Goal: Task Accomplishment & Management: Complete application form

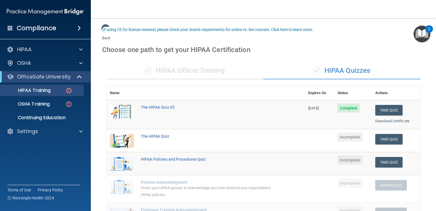
click at [390, 134] on button "Take Quiz" at bounding box center [389, 139] width 27 height 11
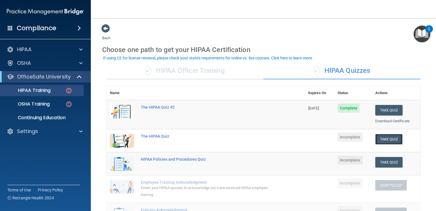
click at [382, 138] on button "Take Quiz" at bounding box center [389, 139] width 27 height 11
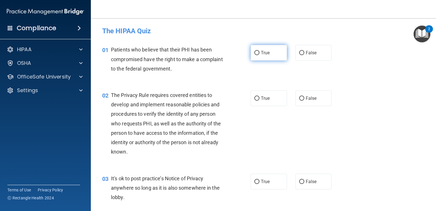
click at [255, 54] on input "True" at bounding box center [257, 53] width 5 height 4
radio input "true"
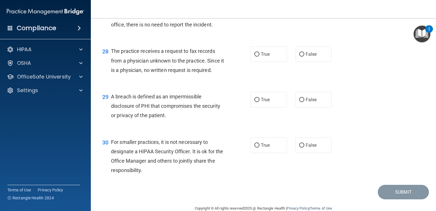
scroll to position [1357, 0]
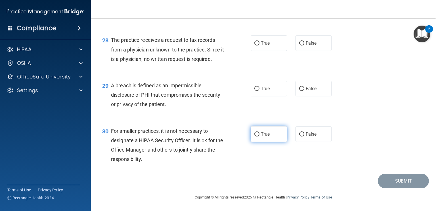
click at [255, 133] on input "True" at bounding box center [257, 134] width 5 height 4
radio input "true"
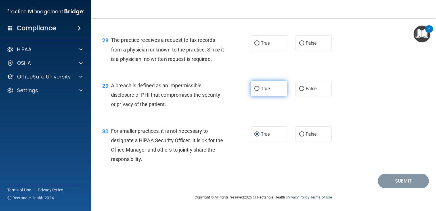
click at [257, 89] on input "True" at bounding box center [257, 89] width 5 height 4
radio input "true"
click at [302, 43] on label "False" at bounding box center [314, 43] width 36 height 16
click at [302, 43] on input "False" at bounding box center [301, 43] width 5 height 4
radio input "true"
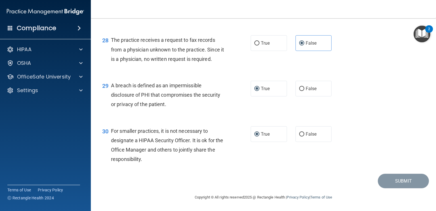
scroll to position [1300, 0]
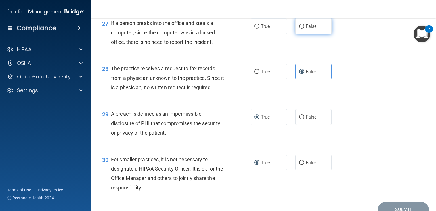
click at [301, 29] on input "False" at bounding box center [301, 26] width 5 height 4
radio input "true"
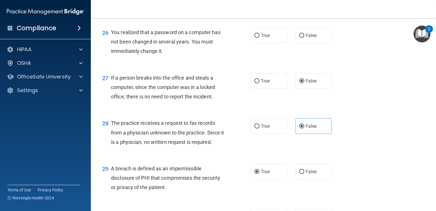
scroll to position [1244, 0]
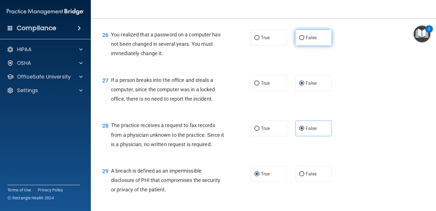
click at [300, 40] on input "False" at bounding box center [301, 38] width 5 height 4
radio input "true"
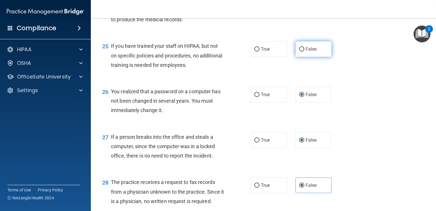
click at [300, 51] on input "False" at bounding box center [301, 49] width 5 height 4
radio input "true"
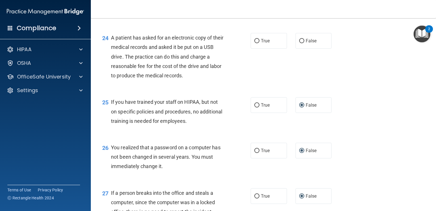
scroll to position [1130, 0]
click at [301, 44] on input "False" at bounding box center [301, 42] width 5 height 4
radio input "true"
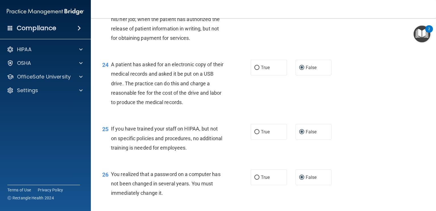
scroll to position [1073, 0]
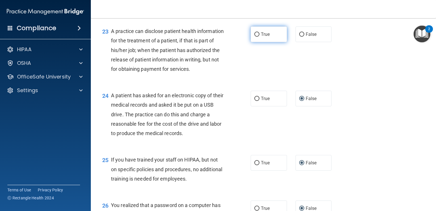
click at [256, 37] on input "True" at bounding box center [257, 34] width 5 height 4
radio input "true"
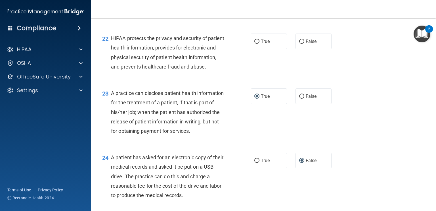
scroll to position [988, 0]
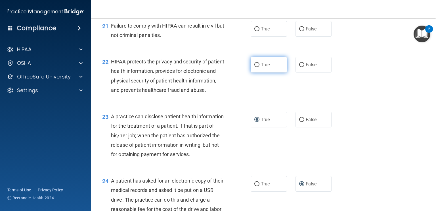
click at [257, 67] on input "True" at bounding box center [257, 65] width 5 height 4
radio input "true"
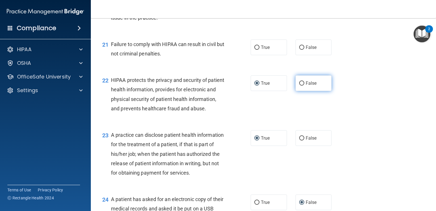
scroll to position [959, 0]
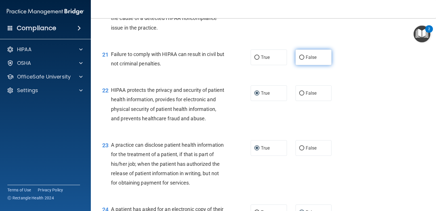
click at [299, 60] on input "False" at bounding box center [301, 57] width 5 height 4
radio input "true"
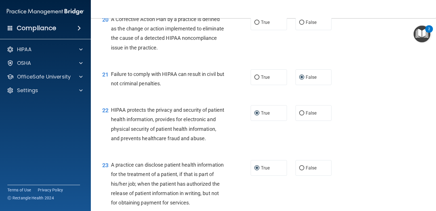
scroll to position [931, 0]
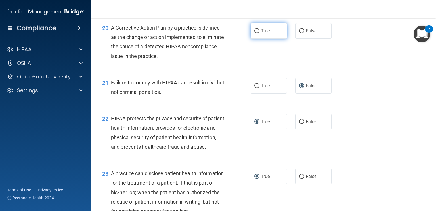
click at [255, 33] on input "True" at bounding box center [257, 31] width 5 height 4
radio input "true"
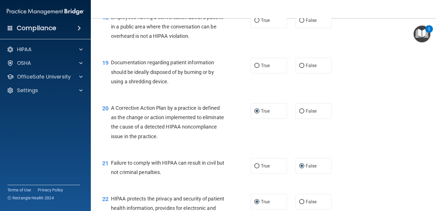
scroll to position [846, 0]
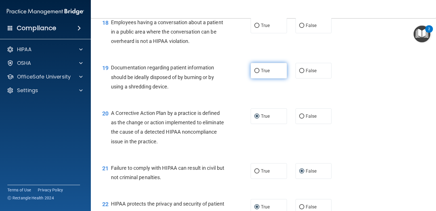
click at [251, 78] on label "True" at bounding box center [269, 71] width 36 height 16
click at [255, 73] on input "True" at bounding box center [257, 71] width 5 height 4
radio input "true"
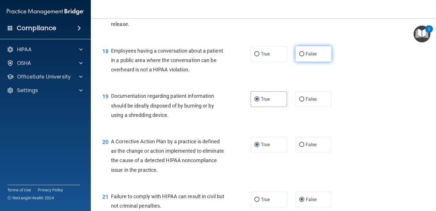
click at [307, 57] on span "False" at bounding box center [311, 53] width 11 height 5
click at [305, 56] on input "False" at bounding box center [301, 54] width 5 height 4
radio input "true"
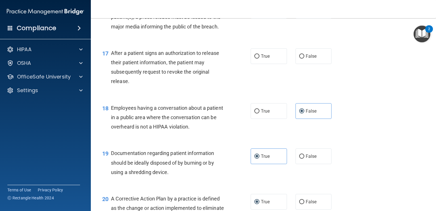
scroll to position [732, 0]
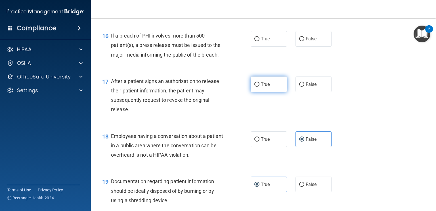
click at [256, 87] on input "True" at bounding box center [257, 84] width 5 height 4
radio input "true"
click at [256, 41] on input "True" at bounding box center [257, 39] width 5 height 4
radio input "true"
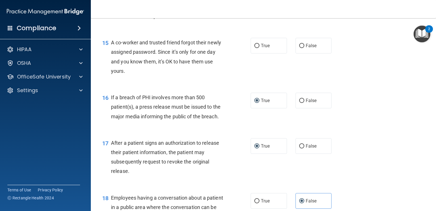
scroll to position [647, 0]
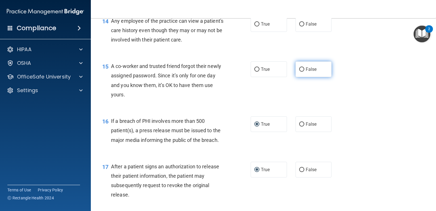
click at [296, 77] on label "False" at bounding box center [314, 69] width 36 height 16
click at [299, 72] on input "False" at bounding box center [301, 69] width 5 height 4
radio input "true"
click at [301, 26] on input "False" at bounding box center [301, 24] width 5 height 4
radio input "true"
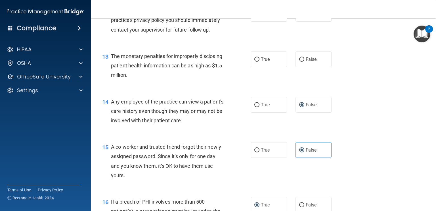
scroll to position [562, 0]
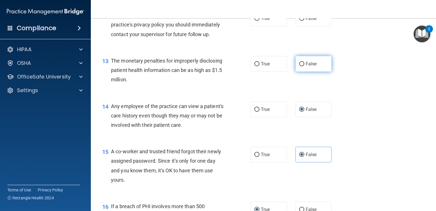
click at [299, 66] on input "False" at bounding box center [301, 64] width 5 height 4
radio input "true"
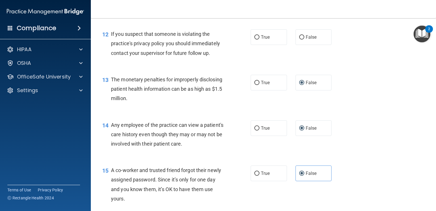
scroll to position [533, 0]
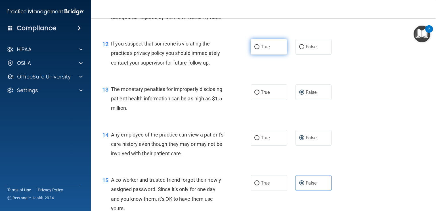
click at [258, 55] on label "True" at bounding box center [269, 47] width 36 height 16
click at [258, 49] on input "True" at bounding box center [257, 47] width 5 height 4
radio input "true"
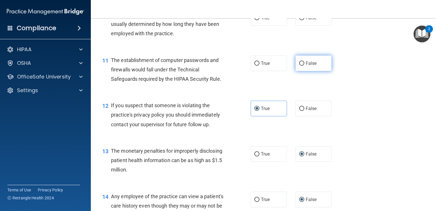
scroll to position [448, 0]
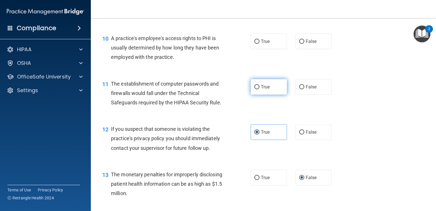
click at [261, 89] on span "True" at bounding box center [265, 86] width 9 height 5
click at [259, 89] on input "True" at bounding box center [257, 87] width 5 height 4
radio input "true"
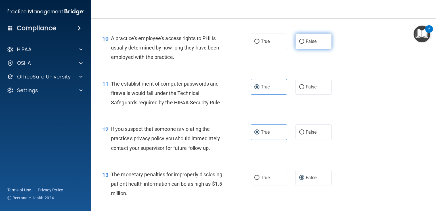
click at [307, 44] on span "False" at bounding box center [311, 41] width 11 height 5
click at [305, 44] on input "False" at bounding box center [301, 41] width 5 height 4
radio input "true"
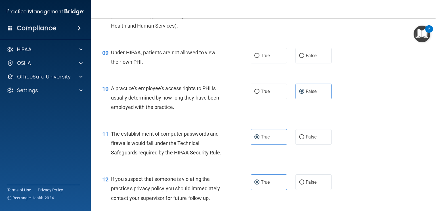
scroll to position [391, 0]
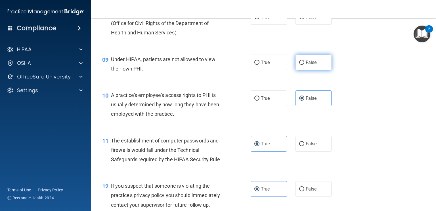
click at [307, 65] on span "False" at bounding box center [311, 62] width 11 height 5
click at [305, 65] on input "False" at bounding box center [301, 63] width 5 height 4
radio input "true"
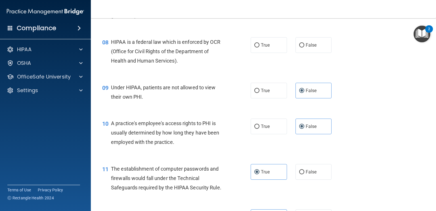
scroll to position [363, 0]
click at [259, 53] on label "True" at bounding box center [269, 46] width 36 height 16
click at [259, 48] on input "True" at bounding box center [257, 45] width 5 height 4
radio input "true"
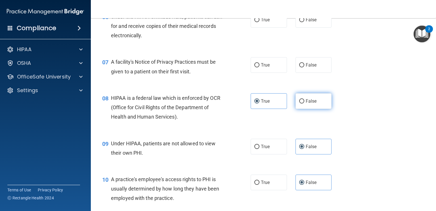
scroll to position [306, 0]
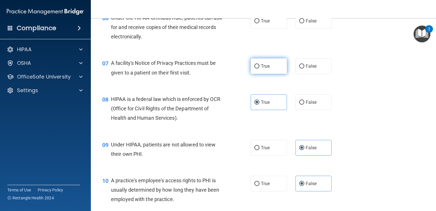
click at [262, 69] on span "True" at bounding box center [265, 65] width 9 height 5
click at [260, 68] on input "True" at bounding box center [257, 66] width 5 height 4
radio input "true"
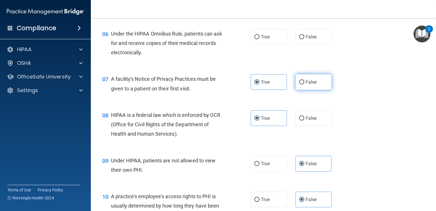
scroll to position [278, 0]
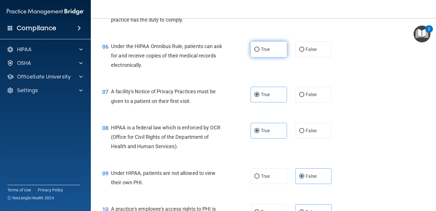
click at [264, 52] on span "True" at bounding box center [265, 49] width 9 height 5
click at [260, 52] on input "True" at bounding box center [257, 49] width 5 height 4
radio input "true"
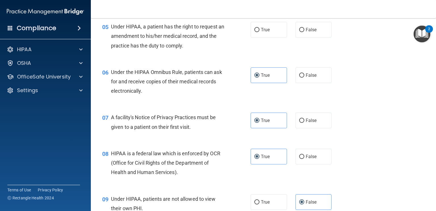
scroll to position [221, 0]
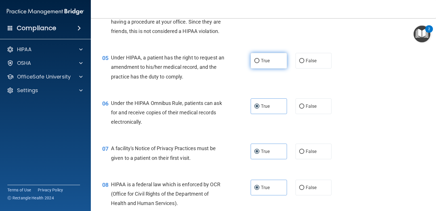
click at [257, 63] on input "True" at bounding box center [257, 61] width 5 height 4
radio input "true"
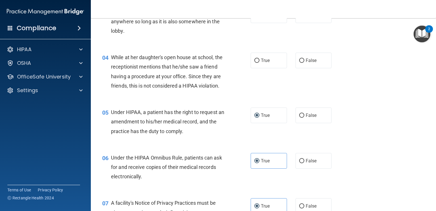
scroll to position [164, 0]
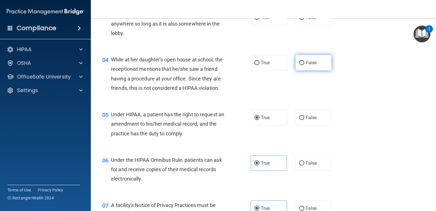
click at [301, 64] on input "False" at bounding box center [301, 63] width 5 height 4
radio input "true"
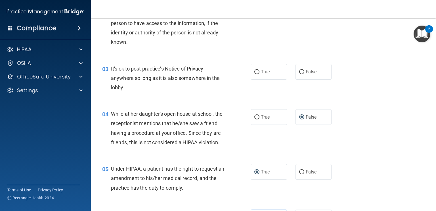
scroll to position [79, 0]
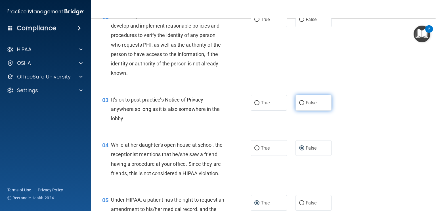
click at [300, 101] on input "False" at bounding box center [301, 103] width 5 height 4
radio input "true"
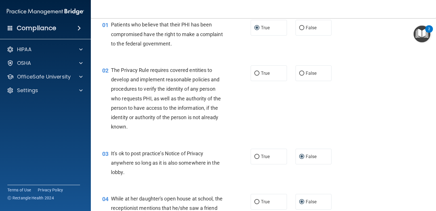
scroll to position [22, 0]
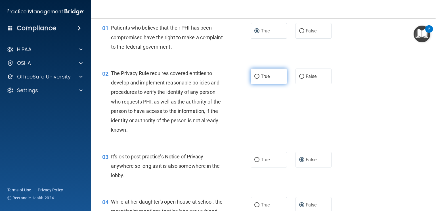
click at [267, 76] on span "True" at bounding box center [265, 76] width 9 height 5
click at [260, 76] on input "True" at bounding box center [257, 76] width 5 height 4
radio input "true"
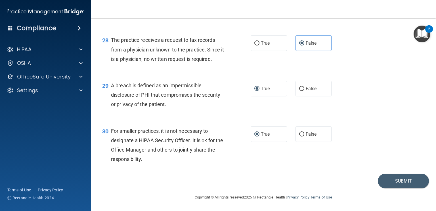
scroll to position [1357, 0]
click at [397, 179] on button "Submit" at bounding box center [403, 181] width 51 height 14
click at [397, 180] on button "Submit" at bounding box center [403, 181] width 51 height 14
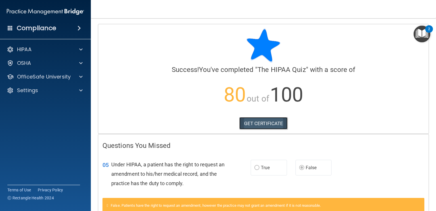
click at [270, 123] on link "GET CERTIFICATE" at bounding box center [264, 123] width 49 height 13
click at [56, 49] on div "HIPAA" at bounding box center [38, 49] width 70 height 7
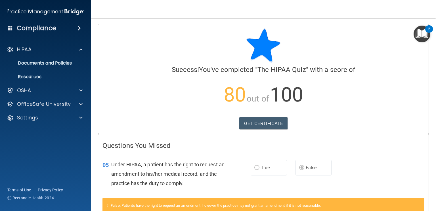
click at [130, 38] on div at bounding box center [264, 45] width 322 height 34
click at [58, 48] on div "HIPAA" at bounding box center [38, 49] width 70 height 7
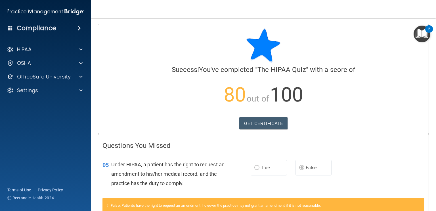
click at [11, 29] on span at bounding box center [10, 27] width 5 height 5
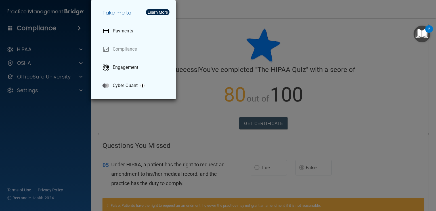
click at [16, 27] on div "Take me to: Payments Compliance Engagement Cyber Quant" at bounding box center [218, 105] width 436 height 211
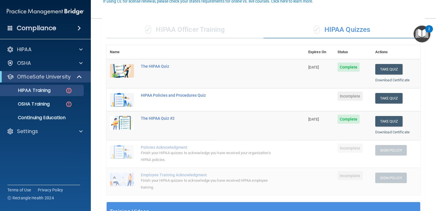
scroll to position [57, 0]
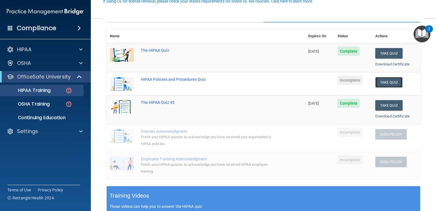
click at [387, 79] on button "Take Quiz" at bounding box center [389, 82] width 27 height 11
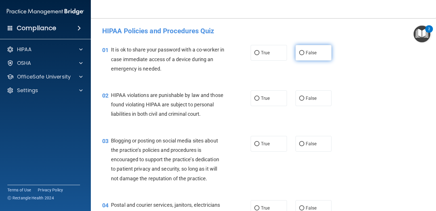
click at [299, 54] on input "False" at bounding box center [301, 53] width 5 height 4
radio input "true"
click at [255, 99] on input "True" at bounding box center [257, 98] width 5 height 4
radio input "true"
click at [299, 146] on input "False" at bounding box center [301, 144] width 5 height 4
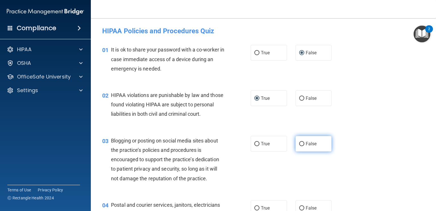
radio input "true"
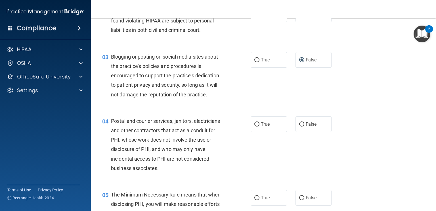
scroll to position [85, 0]
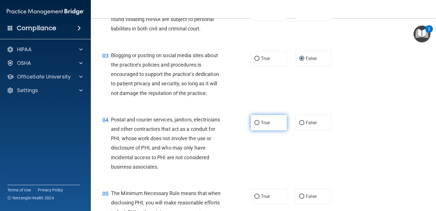
click at [261, 125] on span "True" at bounding box center [265, 122] width 9 height 5
click at [259, 125] on input "True" at bounding box center [257, 123] width 5 height 4
radio input "true"
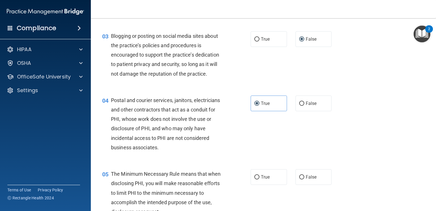
scroll to position [199, 0]
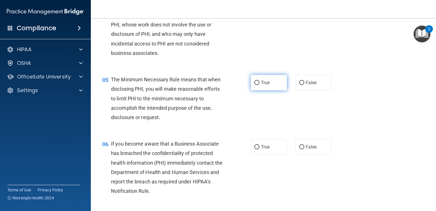
click at [255, 85] on input "True" at bounding box center [257, 83] width 5 height 4
radio input "true"
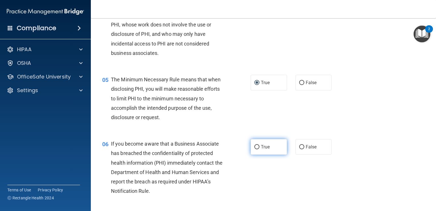
click at [259, 155] on label "True" at bounding box center [269, 147] width 36 height 16
click at [259, 149] on input "True" at bounding box center [257, 147] width 5 height 4
radio input "true"
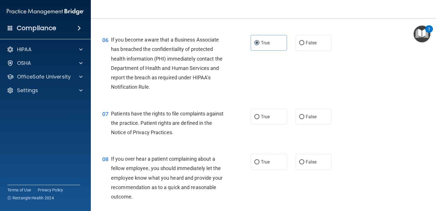
scroll to position [313, 0]
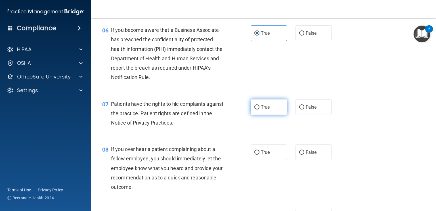
click at [251, 115] on label "True" at bounding box center [269, 107] width 36 height 16
click at [255, 109] on input "True" at bounding box center [257, 107] width 5 height 4
radio input "true"
click at [310, 155] on span "False" at bounding box center [311, 151] width 11 height 5
click at [305, 155] on input "False" at bounding box center [301, 152] width 5 height 4
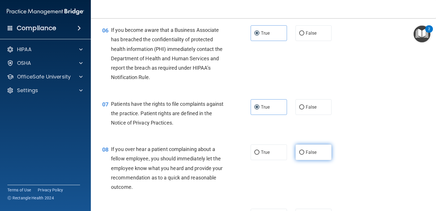
radio input "true"
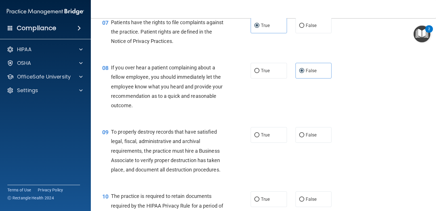
scroll to position [398, 0]
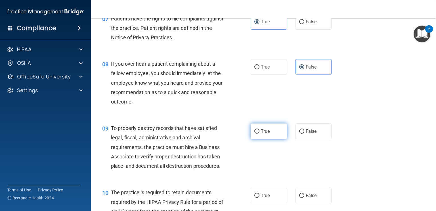
click at [255, 134] on input "True" at bounding box center [257, 131] width 5 height 4
radio input "true"
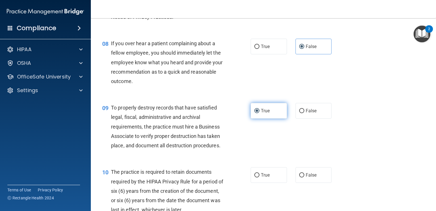
scroll to position [511, 0]
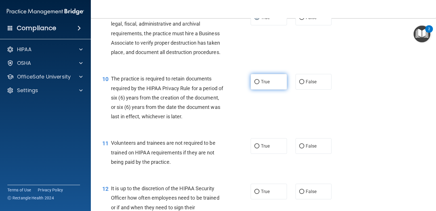
click at [254, 88] on label "True" at bounding box center [269, 82] width 36 height 16
click at [255, 84] on input "True" at bounding box center [257, 82] width 5 height 4
radio input "true"
click at [302, 154] on label "False" at bounding box center [314, 146] width 36 height 16
click at [302, 148] on input "False" at bounding box center [301, 146] width 5 height 4
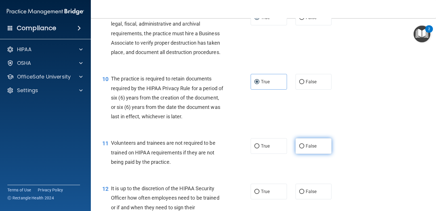
radio input "true"
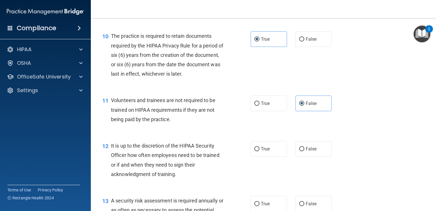
scroll to position [568, 0]
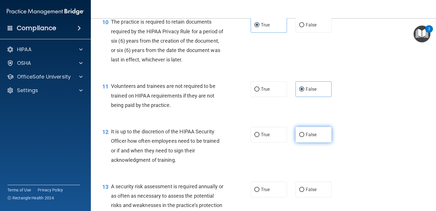
click at [299, 137] on input "False" at bounding box center [301, 135] width 5 height 4
radio input "true"
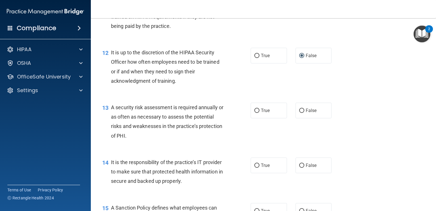
scroll to position [653, 0]
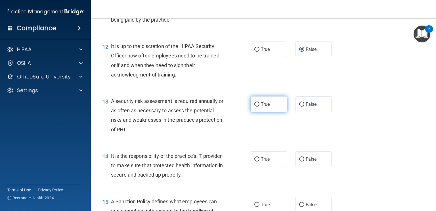
click at [258, 112] on label "True" at bounding box center [269, 104] width 36 height 16
click at [258, 107] on input "True" at bounding box center [257, 104] width 5 height 4
radio input "true"
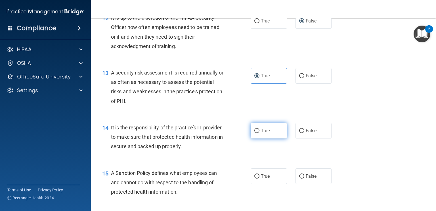
drag, startPoint x: 269, startPoint y: 140, endPoint x: 272, endPoint y: 141, distance: 3.7
click at [270, 138] on label "True" at bounding box center [269, 131] width 36 height 16
click at [260, 133] on input "True" at bounding box center [257, 131] width 5 height 4
radio input "true"
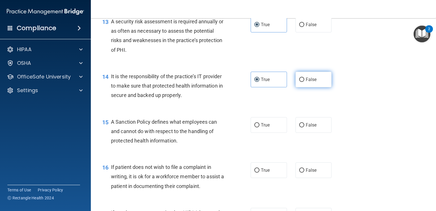
scroll to position [739, 0]
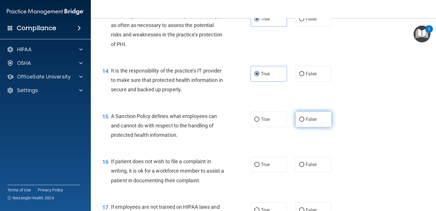
click at [310, 127] on label "False" at bounding box center [314, 119] width 36 height 16
click at [305, 122] on input "False" at bounding box center [301, 119] width 5 height 4
radio input "true"
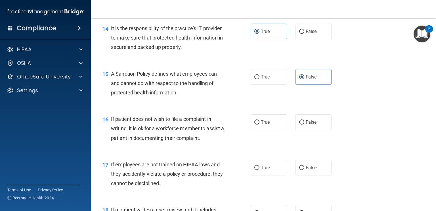
scroll to position [796, 0]
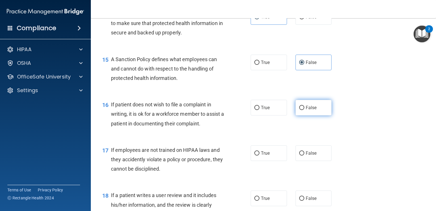
click at [300, 110] on input "False" at bounding box center [301, 108] width 5 height 4
radio input "true"
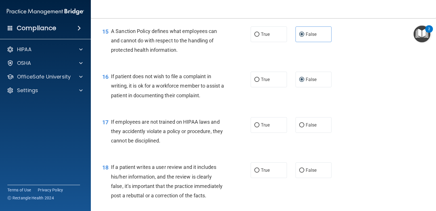
scroll to position [824, 0]
click at [299, 127] on input "False" at bounding box center [301, 125] width 5 height 4
radio input "true"
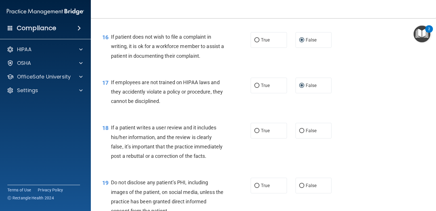
scroll to position [881, 0]
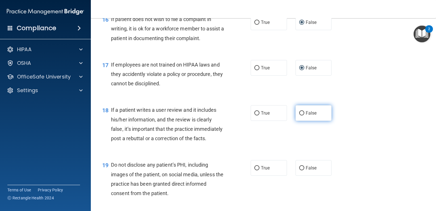
click at [299, 115] on input "False" at bounding box center [301, 113] width 5 height 4
radio input "true"
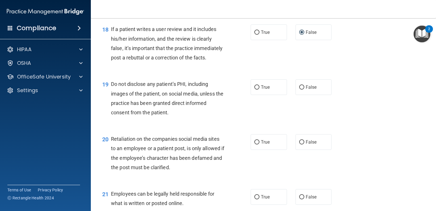
scroll to position [966, 0]
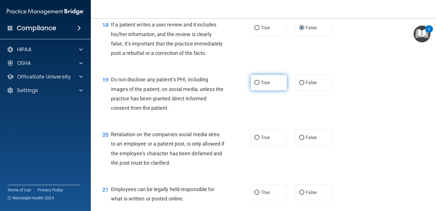
click at [256, 85] on input "True" at bounding box center [257, 83] width 5 height 4
radio input "true"
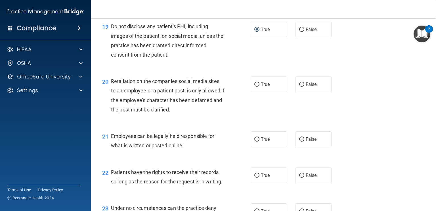
scroll to position [1023, 0]
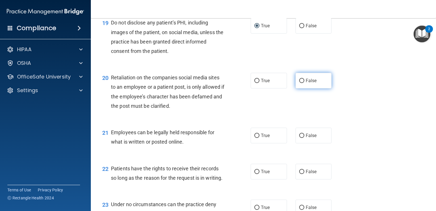
click at [301, 83] on input "False" at bounding box center [301, 81] width 5 height 4
radio input "true"
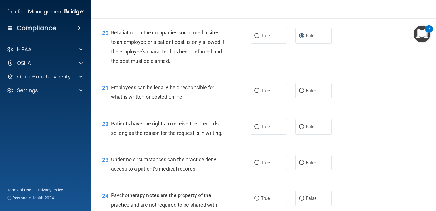
scroll to position [1080, 0]
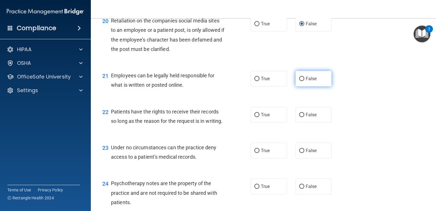
click at [301, 86] on label "False" at bounding box center [314, 79] width 36 height 16
click at [301, 81] on input "False" at bounding box center [301, 79] width 5 height 4
radio input "true"
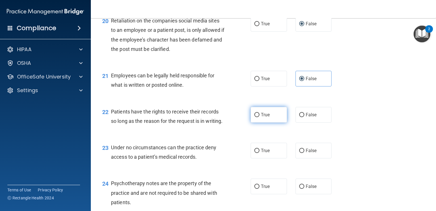
click at [256, 117] on input "True" at bounding box center [257, 115] width 5 height 4
radio input "true"
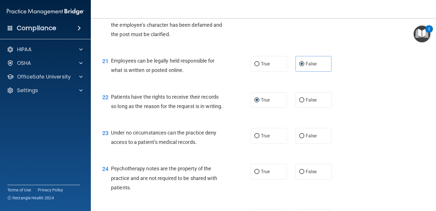
scroll to position [1108, 0]
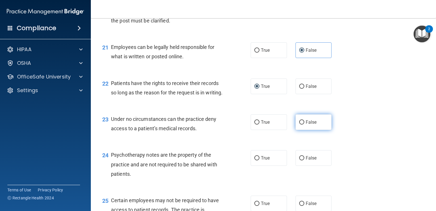
click at [306, 125] on span "False" at bounding box center [311, 121] width 11 height 5
click at [305, 124] on input "False" at bounding box center [301, 122] width 5 height 4
radio input "true"
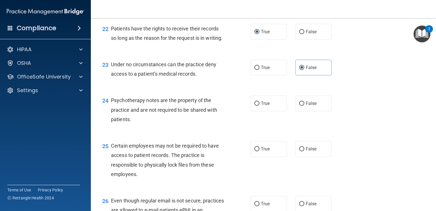
scroll to position [1165, 0]
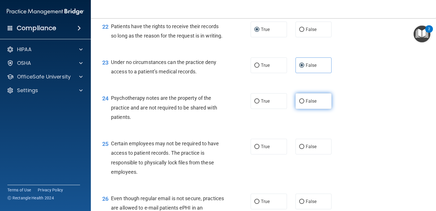
click at [301, 109] on label "False" at bounding box center [314, 101] width 36 height 16
click at [301, 103] on input "False" at bounding box center [301, 101] width 5 height 4
radio input "true"
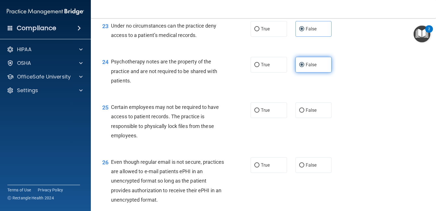
scroll to position [1222, 0]
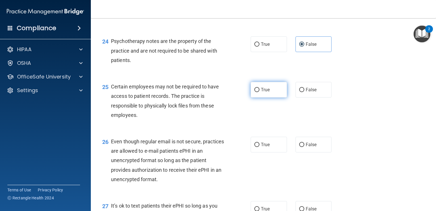
click at [258, 97] on label "True" at bounding box center [269, 90] width 36 height 16
click at [258, 92] on input "True" at bounding box center [257, 90] width 5 height 4
radio input "true"
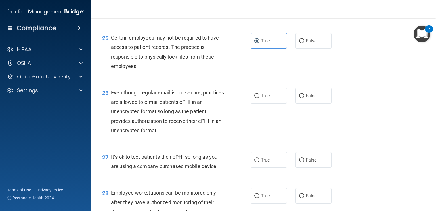
scroll to position [1278, 0]
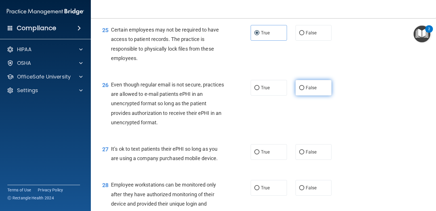
click at [297, 95] on label "False" at bounding box center [314, 88] width 36 height 16
click at [299, 90] on input "False" at bounding box center [301, 88] width 5 height 4
radio input "true"
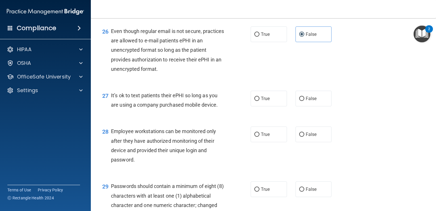
scroll to position [1335, 0]
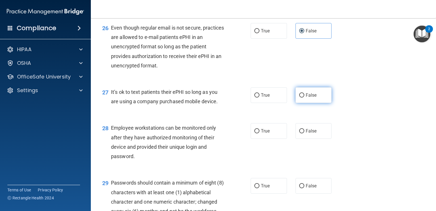
click at [300, 97] on input "False" at bounding box center [301, 95] width 5 height 4
radio input "true"
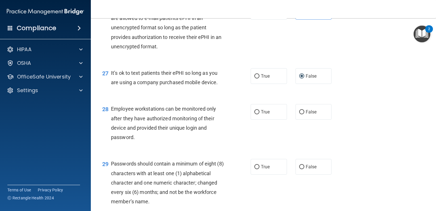
scroll to position [1392, 0]
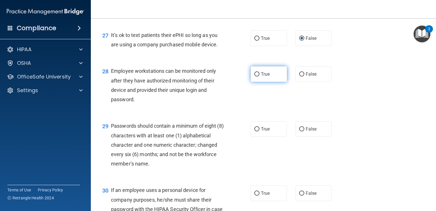
click at [267, 77] on span "True" at bounding box center [265, 73] width 9 height 5
click at [260, 76] on input "True" at bounding box center [257, 74] width 5 height 4
radio input "true"
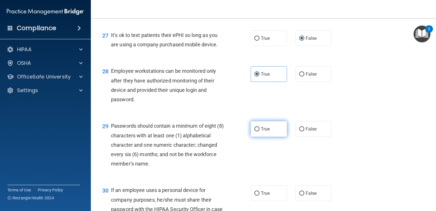
click at [261, 132] on span "True" at bounding box center [265, 128] width 9 height 5
click at [260, 131] on input "True" at bounding box center [257, 129] width 5 height 4
radio input "true"
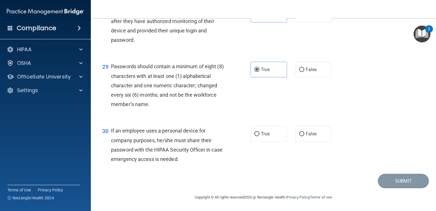
scroll to position [1477, 0]
click at [309, 136] on span "False" at bounding box center [311, 133] width 11 height 5
click at [305, 136] on input "False" at bounding box center [301, 134] width 5 height 4
radio input "true"
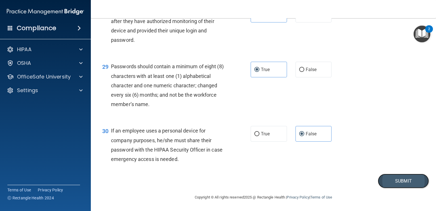
click at [385, 184] on button "Submit" at bounding box center [403, 181] width 51 height 14
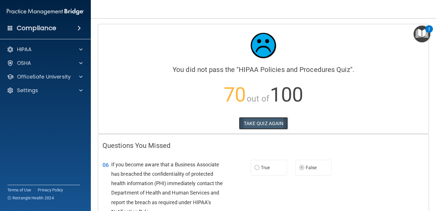
click at [256, 124] on button "TAKE QUIZ AGAIN" at bounding box center [263, 123] width 49 height 13
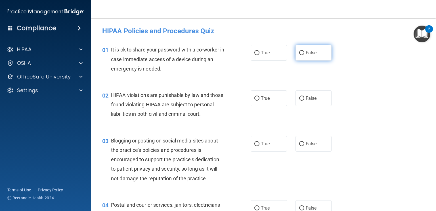
click at [300, 50] on label "False" at bounding box center [314, 53] width 36 height 16
click at [300, 51] on input "False" at bounding box center [301, 53] width 5 height 4
radio input "true"
click at [259, 101] on label "True" at bounding box center [269, 98] width 36 height 16
click at [259, 101] on input "True" at bounding box center [257, 98] width 5 height 4
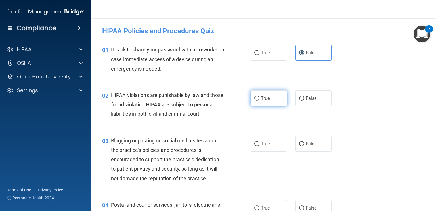
radio input "true"
click at [302, 151] on label "False" at bounding box center [314, 144] width 36 height 16
click at [302, 146] on input "False" at bounding box center [301, 144] width 5 height 4
radio input "true"
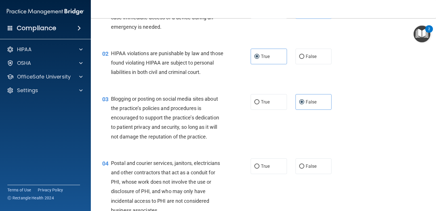
scroll to position [85, 0]
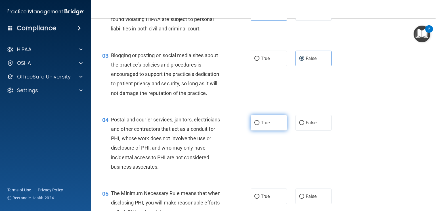
click at [263, 125] on span "True" at bounding box center [265, 122] width 9 height 5
click at [260, 125] on input "True" at bounding box center [257, 123] width 5 height 4
radio input "true"
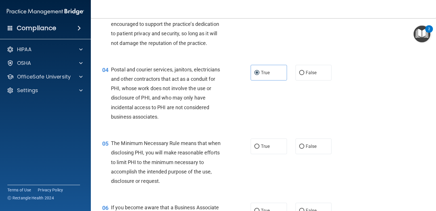
scroll to position [142, 0]
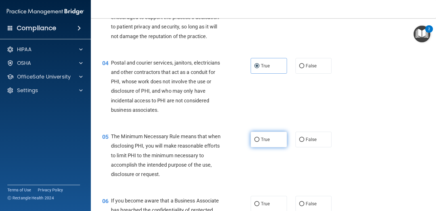
click at [263, 142] on span "True" at bounding box center [265, 139] width 9 height 5
click at [260, 142] on input "True" at bounding box center [257, 140] width 5 height 4
radio input "true"
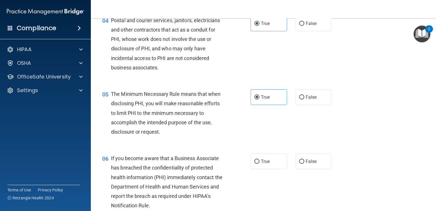
scroll to position [199, 0]
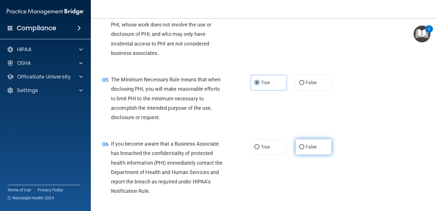
click at [306, 149] on span "False" at bounding box center [311, 146] width 11 height 5
click at [304, 149] on input "False" at bounding box center [301, 147] width 5 height 4
radio input "true"
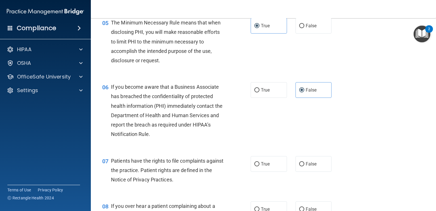
scroll to position [284, 0]
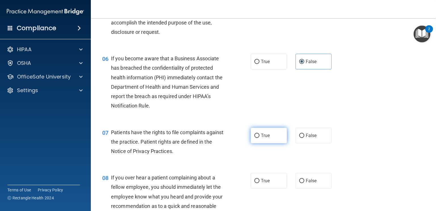
click at [262, 138] on span "True" at bounding box center [265, 135] width 9 height 5
click at [260, 138] on input "True" at bounding box center [257, 136] width 5 height 4
radio input "true"
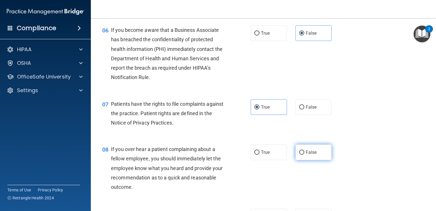
click at [300, 155] on input "False" at bounding box center [301, 152] width 5 height 4
radio input "true"
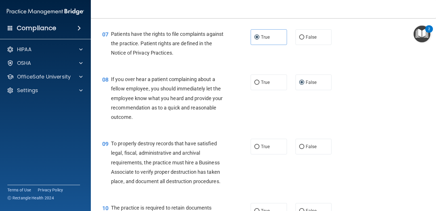
scroll to position [398, 0]
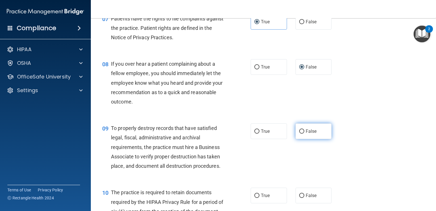
click at [299, 134] on input "False" at bounding box center [301, 131] width 5 height 4
radio input "true"
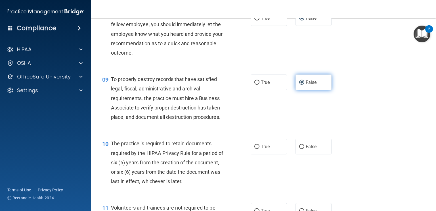
scroll to position [511, 0]
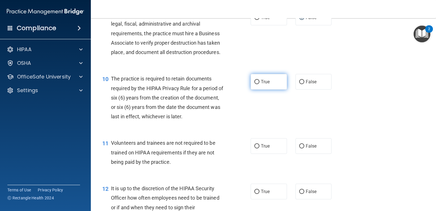
click at [257, 84] on input "True" at bounding box center [257, 82] width 5 height 4
radio input "true"
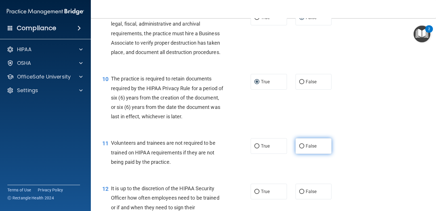
click at [303, 153] on label "False" at bounding box center [314, 146] width 36 height 16
click at [303, 148] on input "False" at bounding box center [301, 146] width 5 height 4
radio input "true"
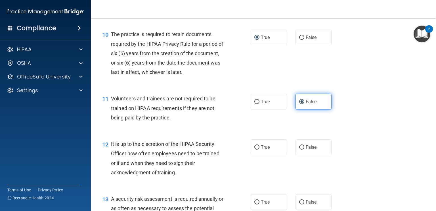
scroll to position [568, 0]
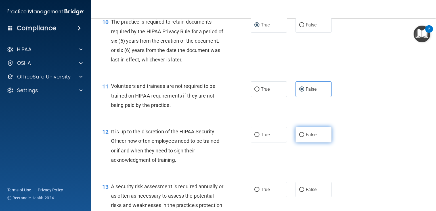
click at [306, 137] on span "False" at bounding box center [311, 134] width 11 height 5
click at [305, 137] on input "False" at bounding box center [301, 135] width 5 height 4
radio input "true"
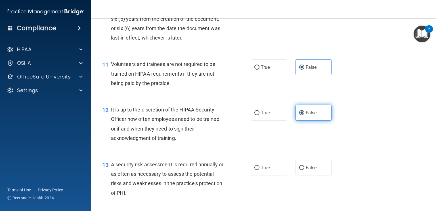
scroll to position [625, 0]
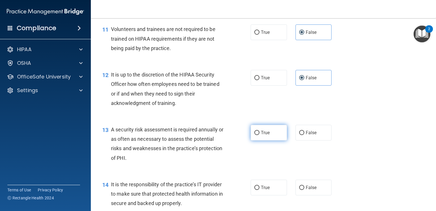
click at [261, 135] on span "True" at bounding box center [265, 132] width 9 height 5
click at [260, 135] on input "True" at bounding box center [257, 133] width 5 height 4
radio input "true"
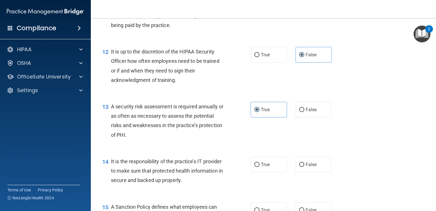
scroll to position [682, 0]
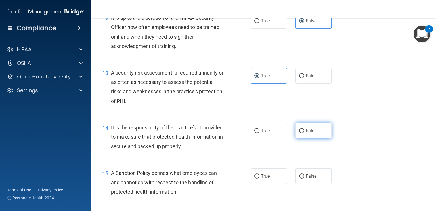
click at [299, 133] on input "False" at bounding box center [301, 131] width 5 height 4
radio input "true"
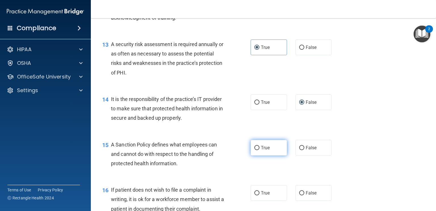
click at [261, 150] on span "True" at bounding box center [265, 147] width 9 height 5
click at [259, 150] on input "True" at bounding box center [257, 148] width 5 height 4
radio input "true"
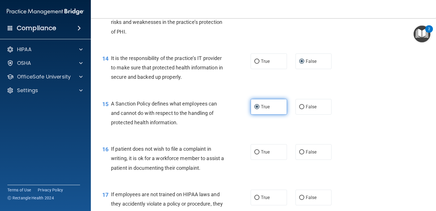
scroll to position [767, 0]
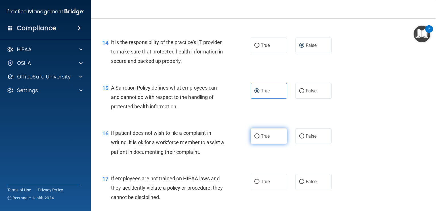
click at [261, 139] on span "True" at bounding box center [265, 135] width 9 height 5
click at [259, 138] on input "True" at bounding box center [257, 136] width 5 height 4
radio input "true"
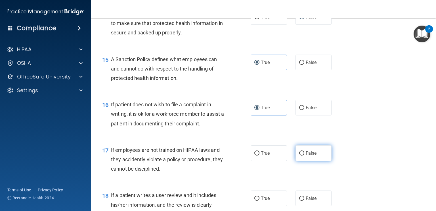
click at [299, 155] on input "False" at bounding box center [301, 153] width 5 height 4
radio input "true"
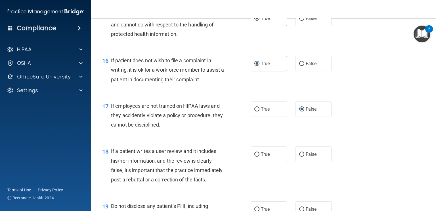
scroll to position [852, 0]
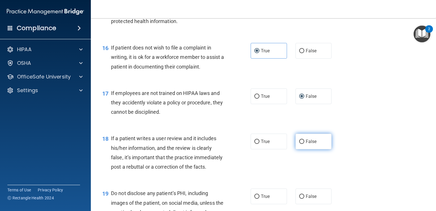
click at [306, 144] on span "False" at bounding box center [311, 141] width 11 height 5
click at [305, 144] on input "False" at bounding box center [301, 141] width 5 height 4
radio input "true"
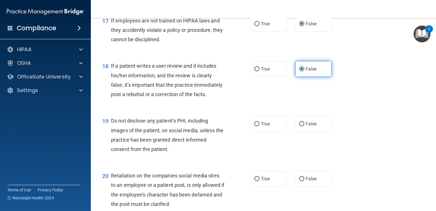
scroll to position [938, 0]
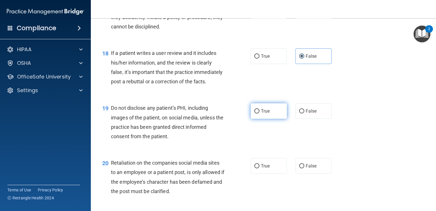
click at [261, 114] on span "True" at bounding box center [265, 110] width 9 height 5
click at [259, 113] on input "True" at bounding box center [257, 111] width 5 height 4
radio input "true"
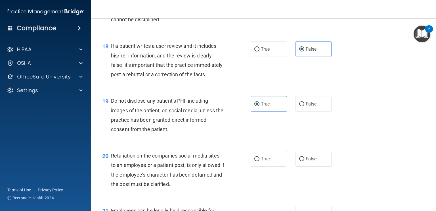
scroll to position [966, 0]
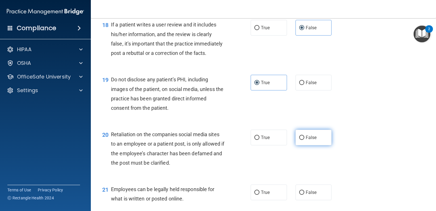
click at [303, 145] on label "False" at bounding box center [314, 138] width 36 height 16
click at [303, 140] on input "False" at bounding box center [301, 138] width 5 height 4
radio input "true"
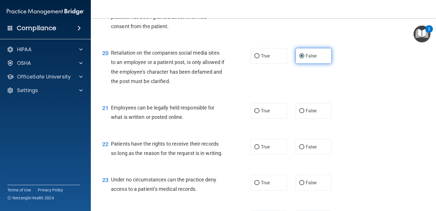
scroll to position [1051, 0]
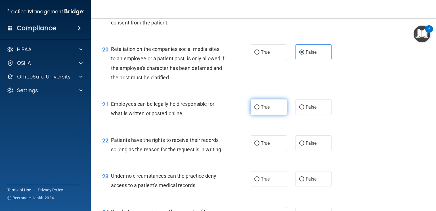
click at [255, 109] on input "True" at bounding box center [257, 107] width 5 height 4
radio input "true"
click at [306, 146] on span "False" at bounding box center [311, 142] width 11 height 5
click at [305, 145] on input "False" at bounding box center [301, 143] width 5 height 4
radio input "true"
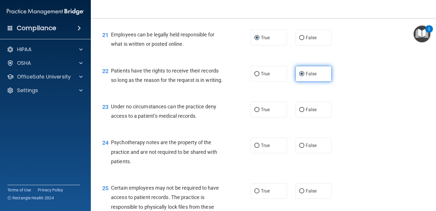
scroll to position [1136, 0]
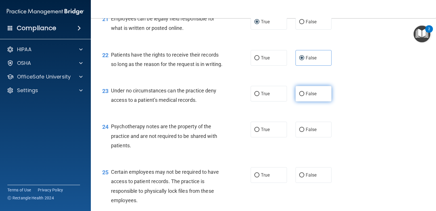
click at [301, 96] on input "False" at bounding box center [301, 94] width 5 height 4
radio input "true"
click at [261, 137] on label "True" at bounding box center [269, 130] width 36 height 16
click at [260, 132] on input "True" at bounding box center [257, 130] width 5 height 4
radio input "true"
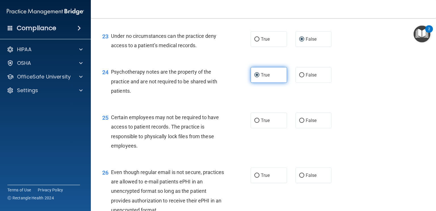
scroll to position [1193, 0]
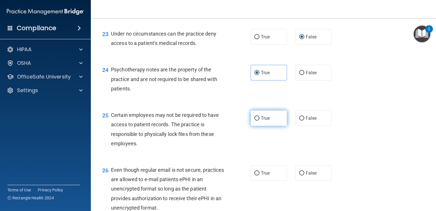
click at [262, 121] on span "True" at bounding box center [265, 117] width 9 height 5
click at [260, 120] on input "True" at bounding box center [257, 118] width 5 height 4
radio input "true"
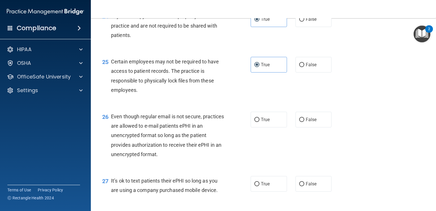
scroll to position [1250, 0]
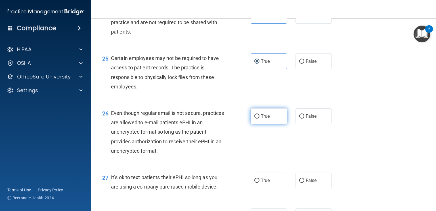
click at [261, 119] on span "True" at bounding box center [265, 115] width 9 height 5
click at [260, 118] on input "True" at bounding box center [257, 116] width 5 height 4
radio input "true"
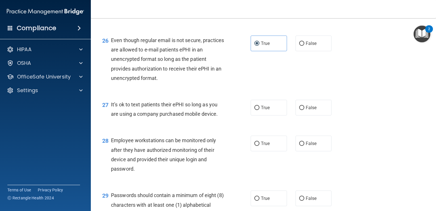
scroll to position [1335, 0]
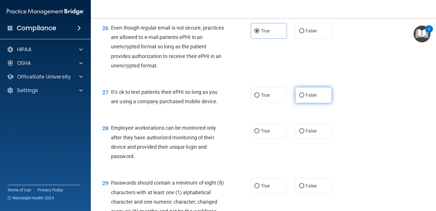
click at [299, 97] on input "False" at bounding box center [301, 95] width 5 height 4
radio input "true"
click at [299, 133] on input "False" at bounding box center [301, 131] width 5 height 4
radio input "true"
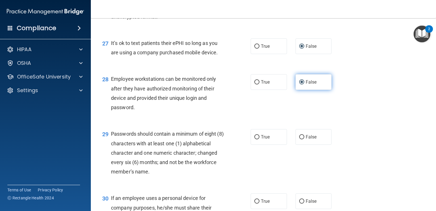
scroll to position [1392, 0]
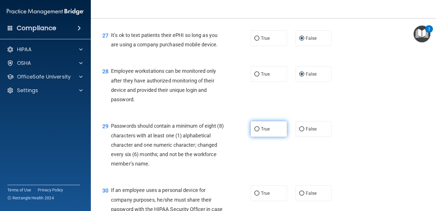
click at [255, 131] on input "True" at bounding box center [257, 129] width 5 height 4
radio input "true"
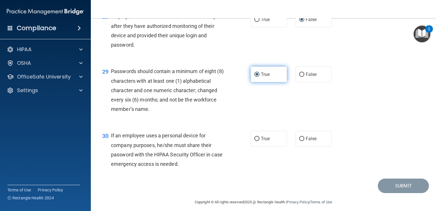
scroll to position [1449, 0]
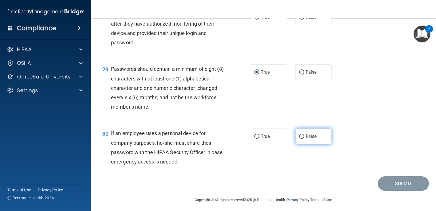
click at [299, 139] on input "False" at bounding box center [301, 136] width 5 height 4
radio input "true"
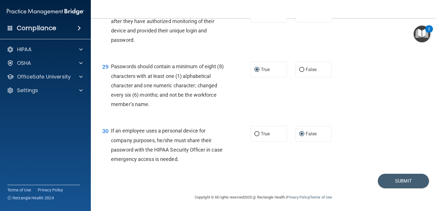
scroll to position [1480, 0]
click at [392, 181] on button "Submit" at bounding box center [403, 181] width 51 height 14
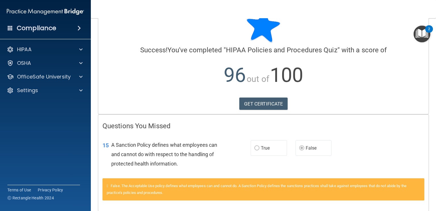
scroll to position [43, 0]
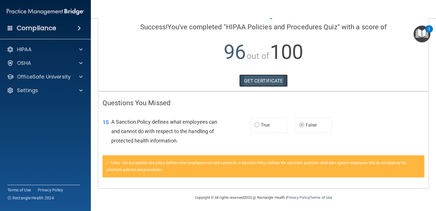
click at [255, 82] on link "GET CERTIFICATE" at bounding box center [264, 80] width 49 height 13
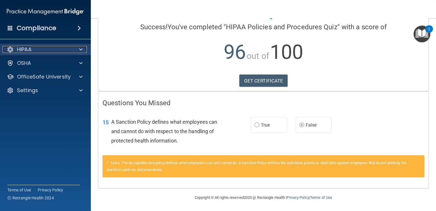
click at [39, 51] on div "HIPAA" at bounding box center [38, 49] width 70 height 7
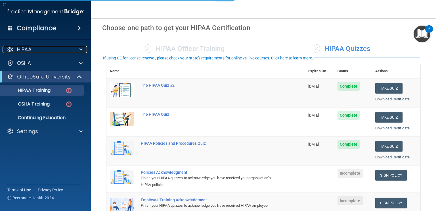
scroll to position [57, 0]
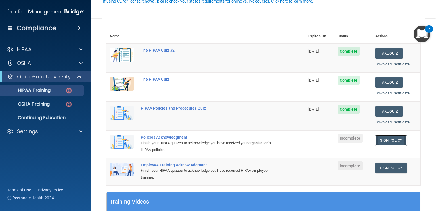
click at [380, 138] on link "Sign Policy" at bounding box center [392, 140] width 32 height 11
click at [384, 166] on link "Sign Policy" at bounding box center [392, 168] width 32 height 11
click at [159, 137] on div "Policies Acknowledgment" at bounding box center [209, 137] width 136 height 5
click at [392, 139] on link "Sign Policy" at bounding box center [392, 140] width 32 height 11
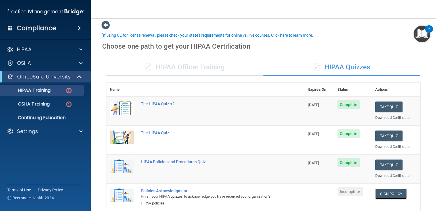
scroll to position [0, 0]
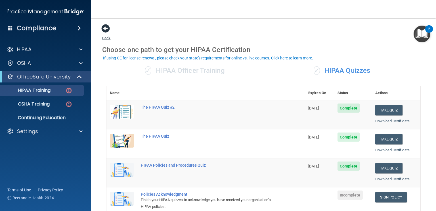
click at [107, 27] on span at bounding box center [105, 28] width 9 height 9
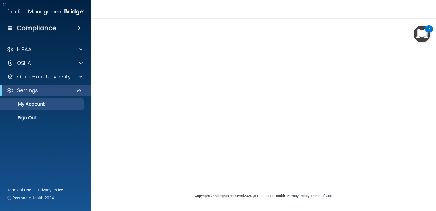
click at [107, 27] on div at bounding box center [263, 105] width 323 height 163
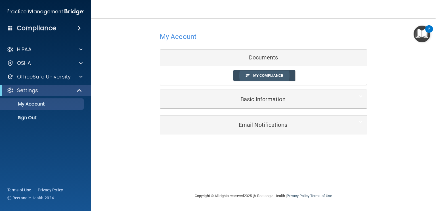
click at [272, 76] on span "My Compliance" at bounding box center [268, 75] width 30 height 4
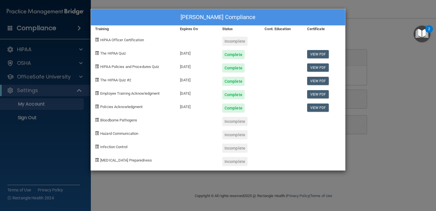
click at [241, 40] on div "Incomplete" at bounding box center [234, 41] width 25 height 9
click at [115, 38] on span "HIPAA Officer Certification" at bounding box center [122, 40] width 44 height 4
click at [114, 40] on span "HIPAA Officer Certification" at bounding box center [122, 40] width 44 height 4
click at [112, 117] on div "Bloodborne Pathogens" at bounding box center [133, 119] width 85 height 13
click at [114, 120] on span "Bloodborne Pathogens" at bounding box center [118, 120] width 37 height 4
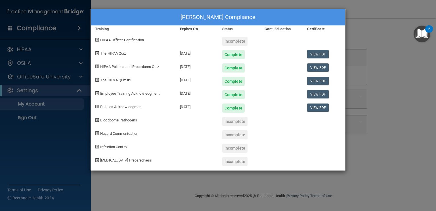
click at [229, 120] on div "Incomplete" at bounding box center [234, 121] width 25 height 9
click at [230, 123] on div "Incomplete" at bounding box center [234, 121] width 25 height 9
click at [384, 57] on div "Michelle Spainhour's Compliance Training Expires On Status Cont. Education Cert…" at bounding box center [218, 105] width 436 height 211
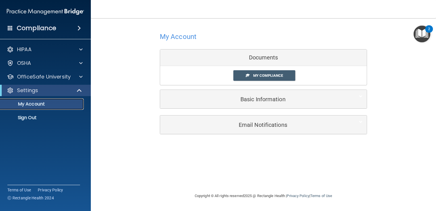
click at [43, 105] on p "My Account" at bounding box center [43, 104] width 78 height 6
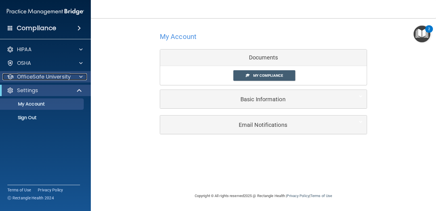
click at [40, 79] on p "OfficeSafe University" at bounding box center [44, 76] width 54 height 7
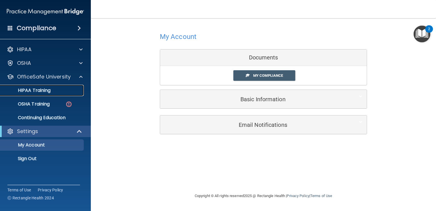
click at [39, 91] on p "HIPAA Training" at bounding box center [27, 91] width 47 height 6
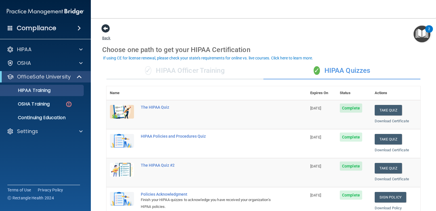
click at [104, 29] on span at bounding box center [105, 28] width 9 height 9
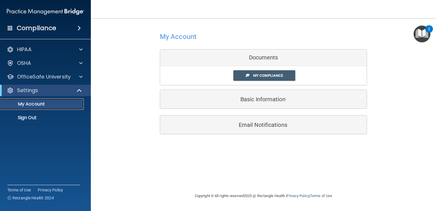
click at [63, 104] on p "My Account" at bounding box center [43, 104] width 78 height 6
click at [64, 92] on div "Settings" at bounding box center [38, 90] width 70 height 7
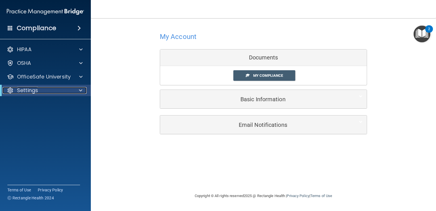
click at [64, 92] on div "Settings" at bounding box center [38, 90] width 70 height 7
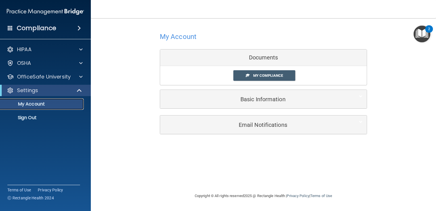
click at [52, 104] on p "My Account" at bounding box center [43, 104] width 78 height 6
click at [26, 101] on p "My Account" at bounding box center [43, 104] width 78 height 6
click at [185, 33] on h4 "My Account" at bounding box center [178, 36] width 37 height 7
click at [182, 36] on h4 "My Account" at bounding box center [178, 36] width 37 height 7
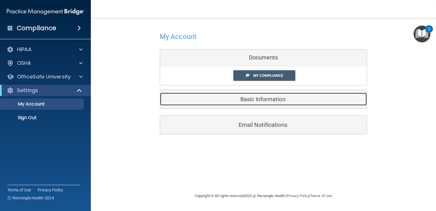
click at [245, 97] on h5 "Basic Information" at bounding box center [255, 99] width 181 height 6
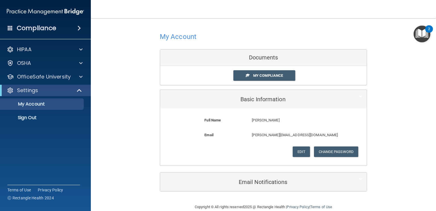
click at [255, 58] on div "Documents" at bounding box center [263, 57] width 207 height 16
click at [18, 51] on p "HIPAA" at bounding box center [24, 49] width 14 height 7
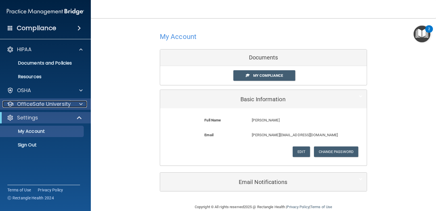
click at [33, 101] on p "OfficeSafe University" at bounding box center [44, 104] width 54 height 7
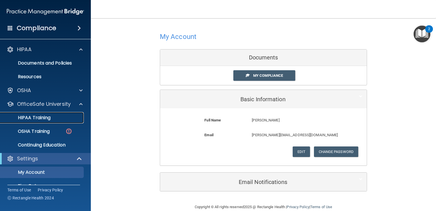
click at [41, 117] on p "HIPAA Training" at bounding box center [27, 118] width 47 height 6
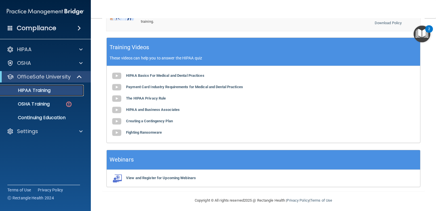
scroll to position [216, 0]
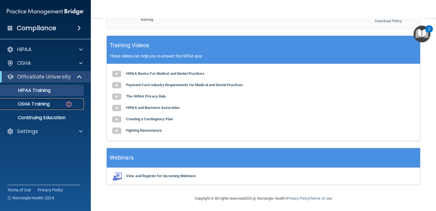
click at [43, 101] on p "OSHA Training" at bounding box center [27, 104] width 46 height 6
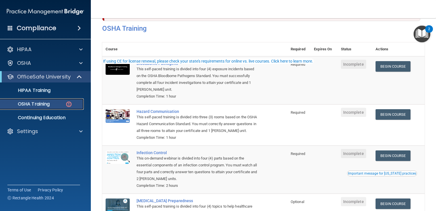
scroll to position [57, 0]
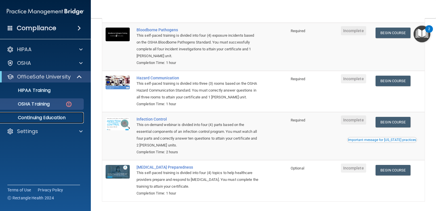
click at [57, 118] on p "Continuing Education" at bounding box center [43, 118] width 78 height 6
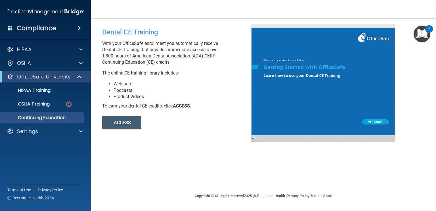
click at [133, 123] on button "ACCESS" at bounding box center [121, 123] width 39 height 14
click at [42, 102] on p "OSHA Training" at bounding box center [27, 104] width 46 height 6
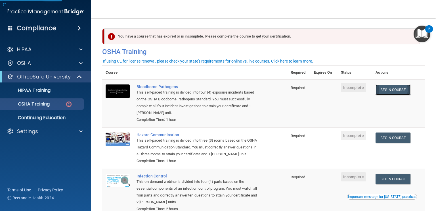
click at [403, 93] on link "Begin Course" at bounding box center [393, 89] width 35 height 11
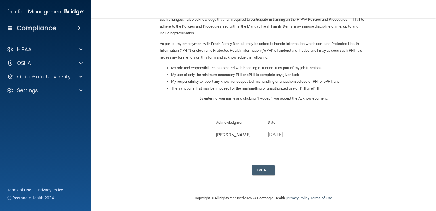
scroll to position [49, 0]
click at [260, 168] on button "I Agree" at bounding box center [263, 169] width 23 height 11
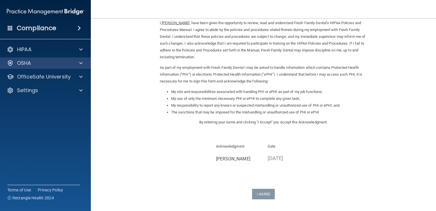
scroll to position [0, 0]
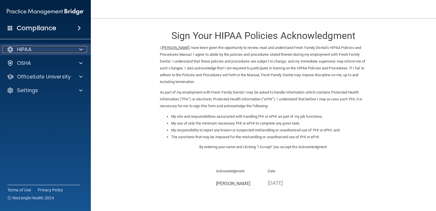
click at [38, 46] on div "HIPAA" at bounding box center [38, 49] width 70 height 7
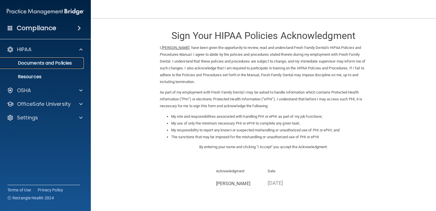
click at [40, 64] on p "Documents and Policies" at bounding box center [43, 63] width 78 height 6
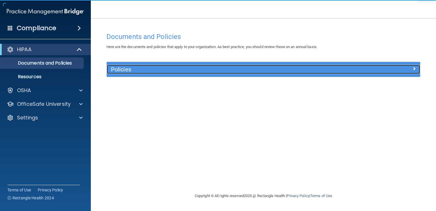
click at [123, 69] on h5 "Policies" at bounding box center [224, 69] width 227 height 6
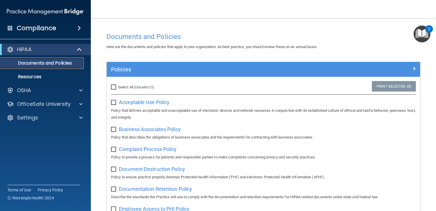
click at [20, 60] on p "Documents and Policies" at bounding box center [43, 63] width 78 height 6
click at [27, 49] on p "HIPAA" at bounding box center [24, 49] width 14 height 7
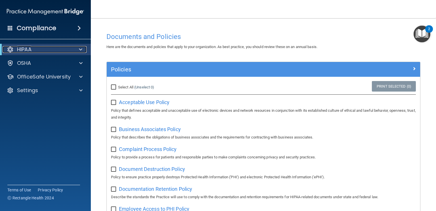
click at [27, 49] on p "HIPAA" at bounding box center [24, 49] width 14 height 7
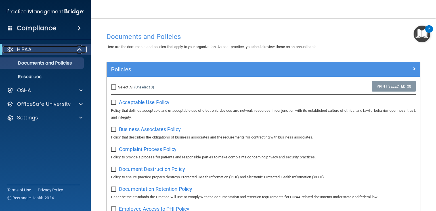
click at [27, 49] on p "HIPAA" at bounding box center [24, 49] width 14 height 7
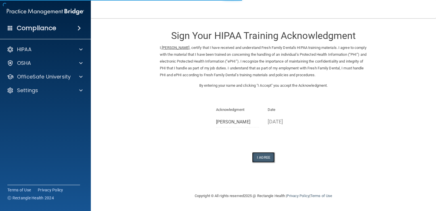
click at [267, 157] on button "I Agree" at bounding box center [263, 157] width 23 height 11
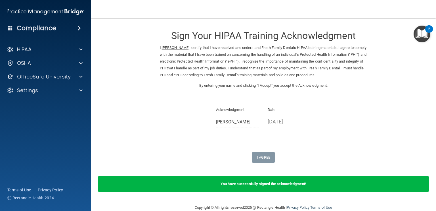
scroll to position [10, 0]
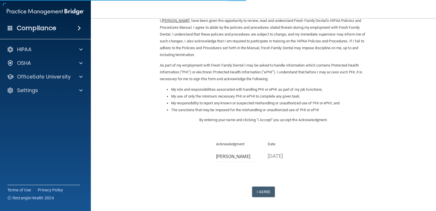
scroll to position [49, 0]
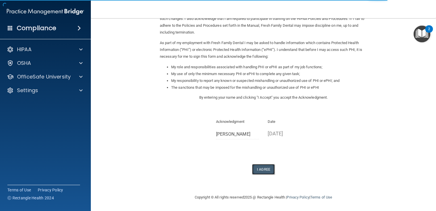
click at [267, 168] on button "I Agree" at bounding box center [263, 169] width 23 height 11
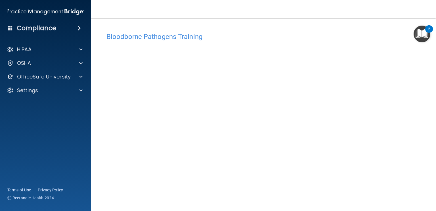
click at [293, 32] on div "Bloodborne Pathogens Training" at bounding box center [263, 37] width 323 height 14
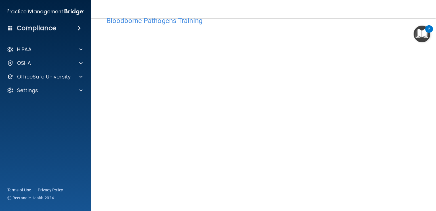
scroll to position [32, 0]
